Goal: Find contact information: Find contact information

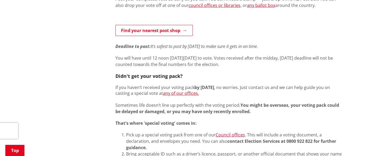
scroll to position [345, 0]
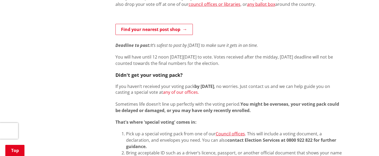
click at [189, 93] on link "any of our offices." at bounding box center [181, 93] width 36 height 6
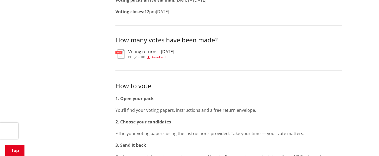
scroll to position [213, 0]
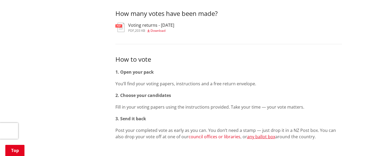
click at [218, 138] on link "council offices or libraries" at bounding box center [214, 137] width 52 height 6
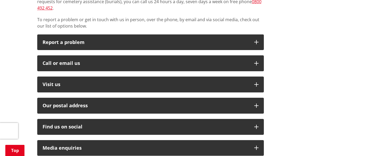
scroll to position [133, 0]
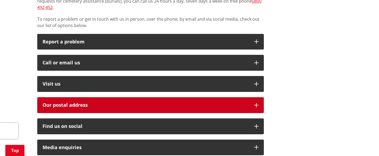
click at [140, 103] on h2 "Our postal address" at bounding box center [146, 105] width 206 height 5
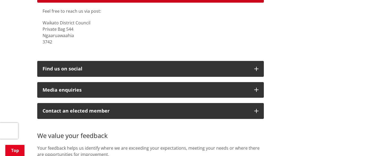
scroll to position [266, 0]
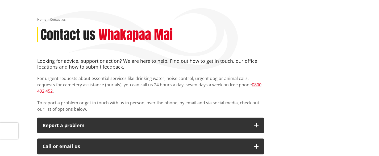
scroll to position [106, 0]
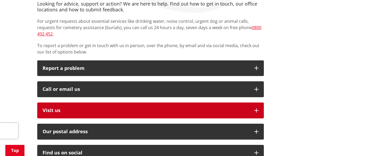
click at [152, 103] on button "Visit us" at bounding box center [150, 111] width 226 height 16
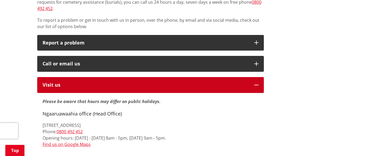
scroll to position [133, 0]
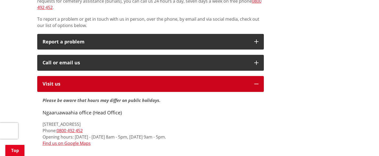
click at [117, 82] on p "Visit us" at bounding box center [146, 84] width 206 height 5
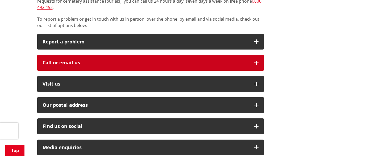
click at [122, 60] on div "Call or email us" at bounding box center [146, 62] width 206 height 5
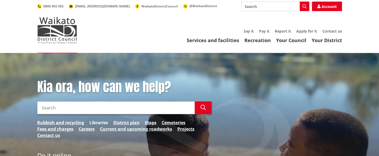
click at [103, 123] on link "Libraries" at bounding box center [98, 123] width 19 height 6
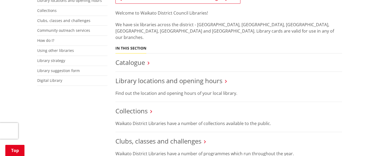
scroll to position [133, 0]
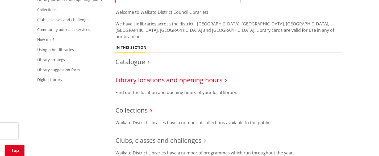
click at [217, 76] on link "Library locations and opening hours" at bounding box center [168, 80] width 107 height 9
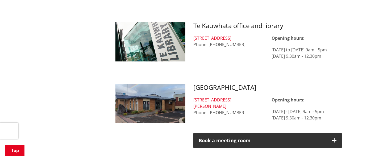
scroll to position [611, 0]
